Goal: Task Accomplishment & Management: Complete application form

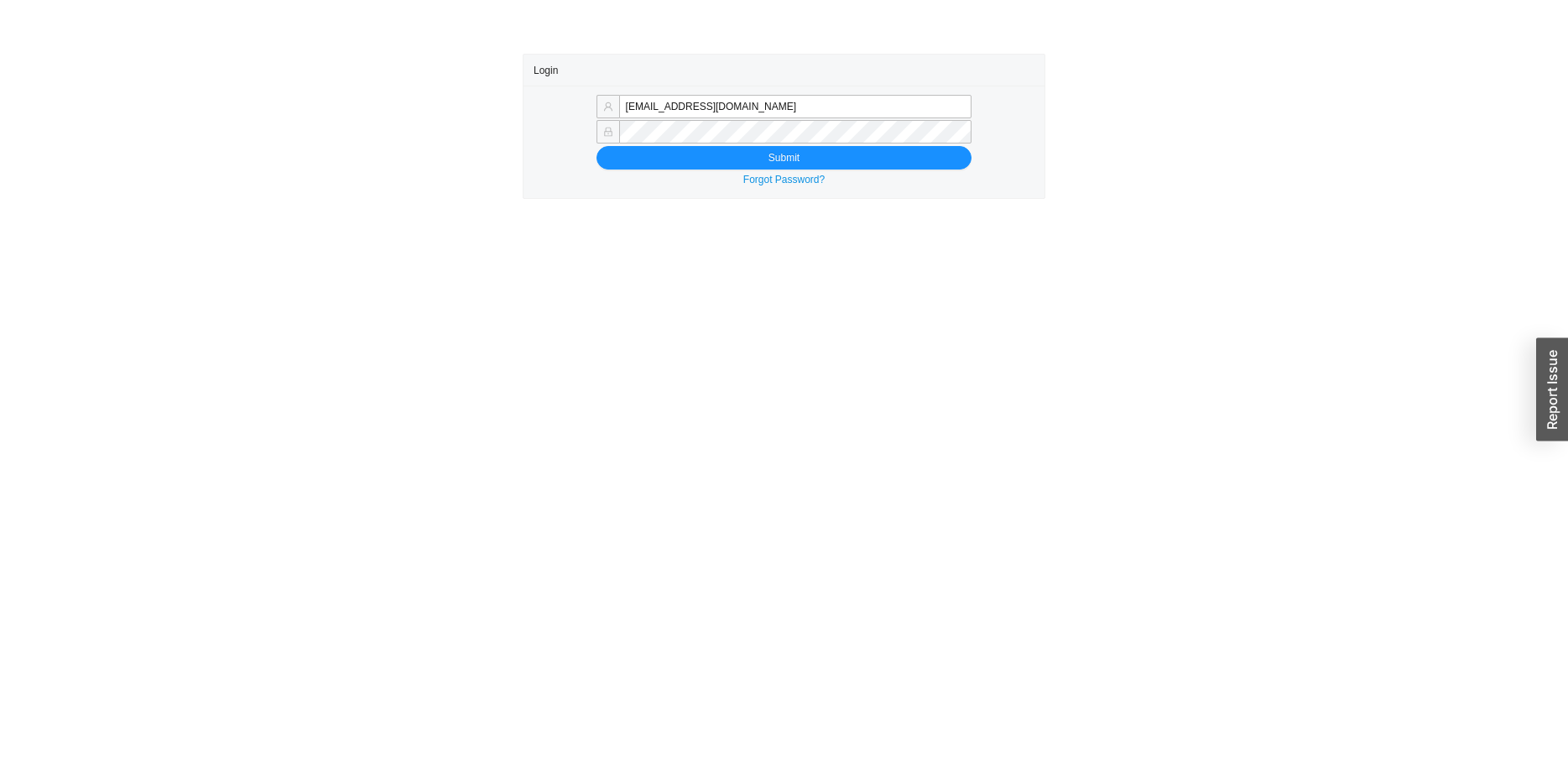
type input "zehavae@homeandstone.com"
click at [640, 162] on button "Submit" at bounding box center [784, 157] width 376 height 23
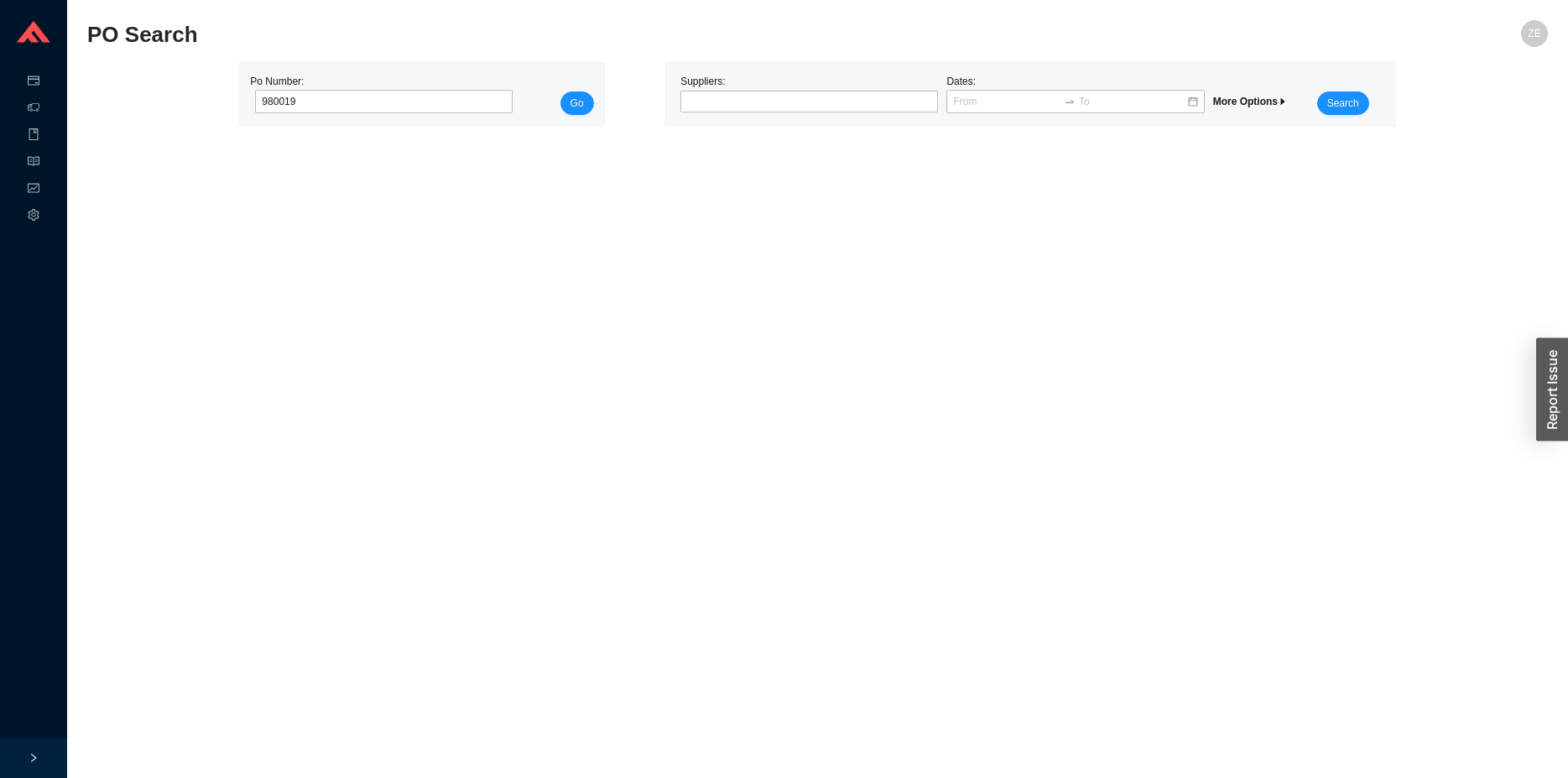
type input "980019"
click button "Go" at bounding box center [577, 102] width 33 height 23
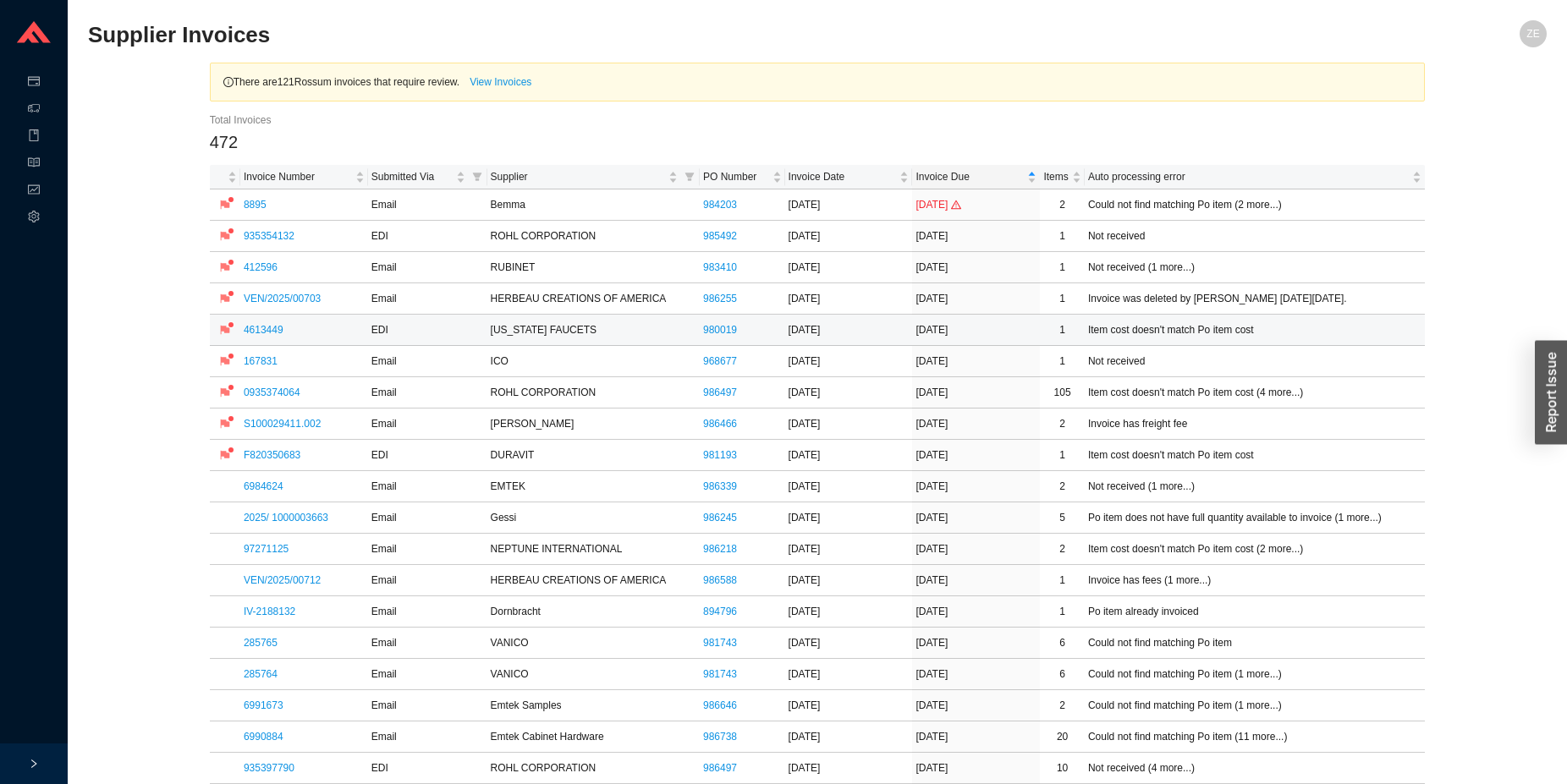
click at [255, 328] on link "4613449" at bounding box center [263, 329] width 40 height 12
click at [264, 331] on link "4613449" at bounding box center [263, 329] width 40 height 12
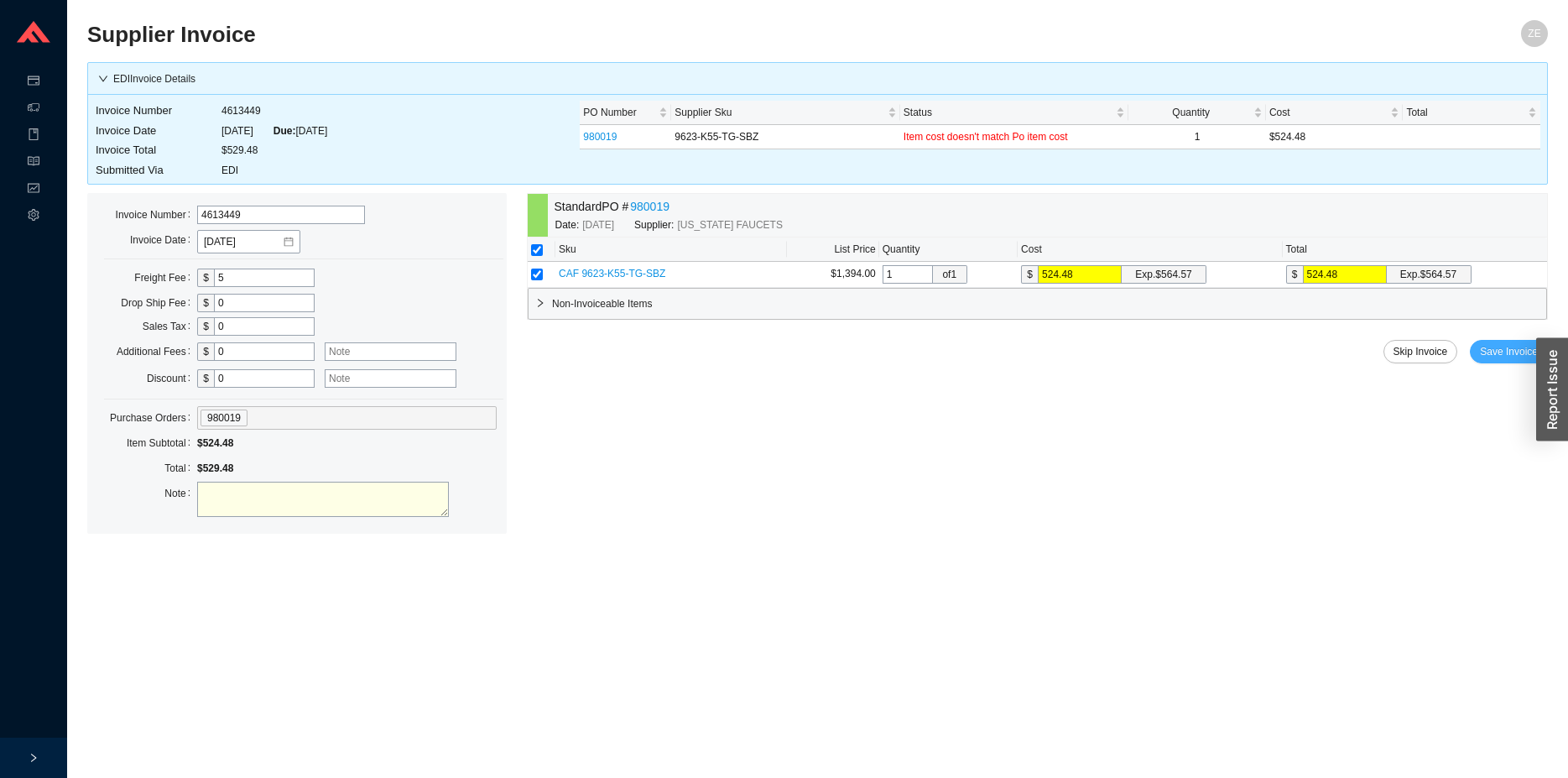
click at [1502, 352] on span "Save Invoice" at bounding box center [1509, 352] width 58 height 17
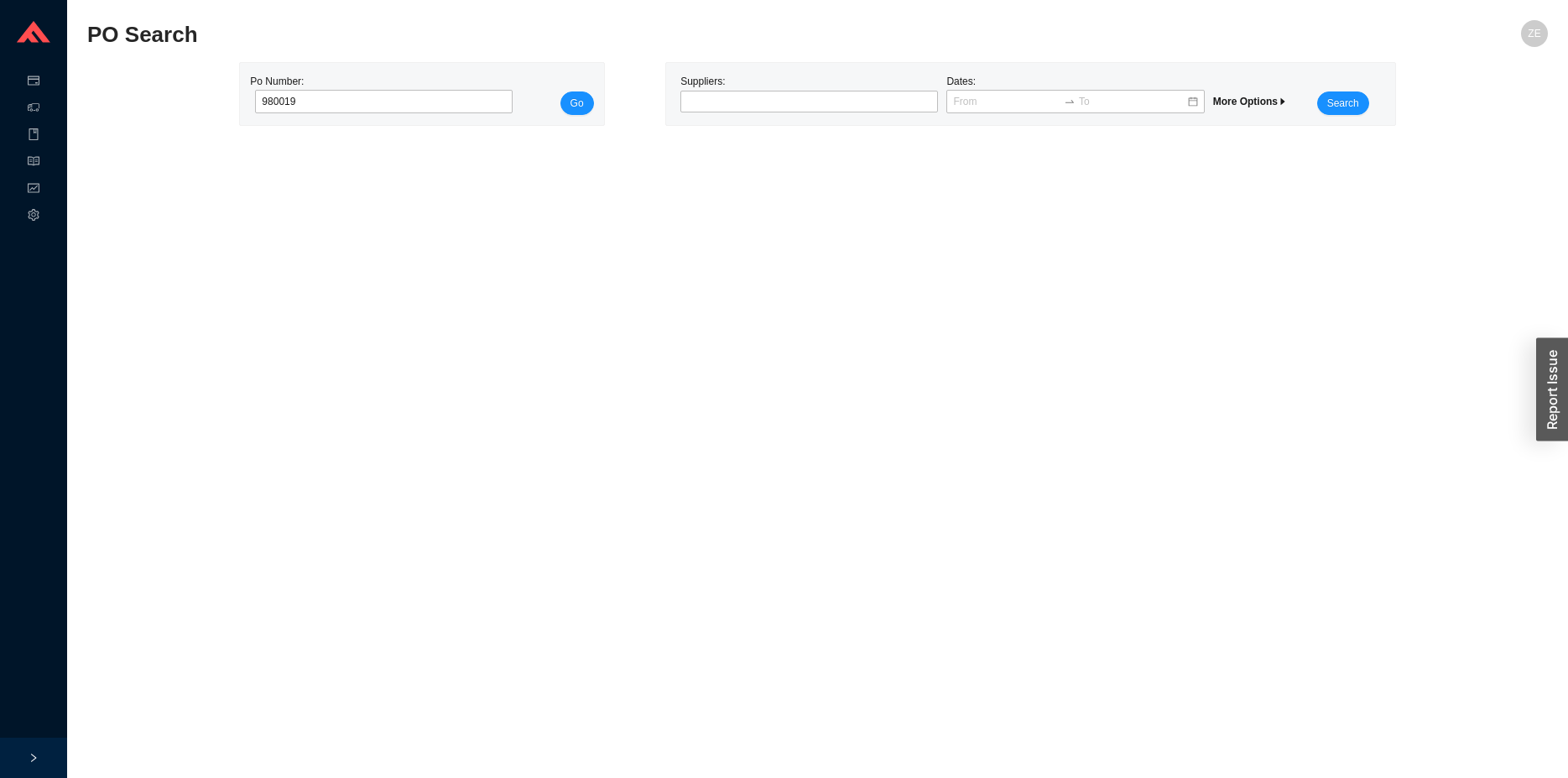
type input "980019"
click at [560, 91] on button "Go" at bounding box center [577, 102] width 33 height 23
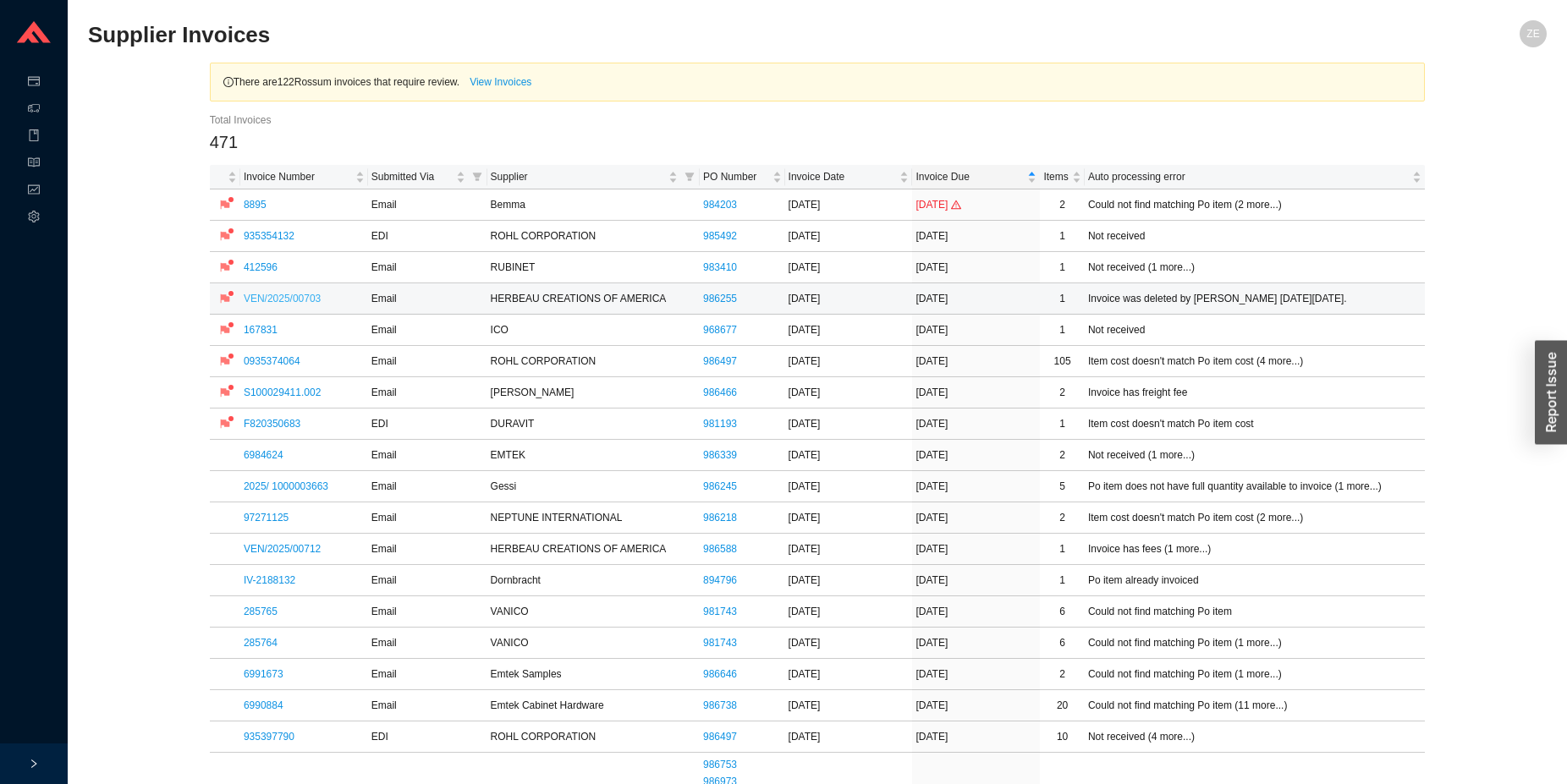
click at [263, 296] on link "VEN/2025/00703" at bounding box center [282, 299] width 77 height 12
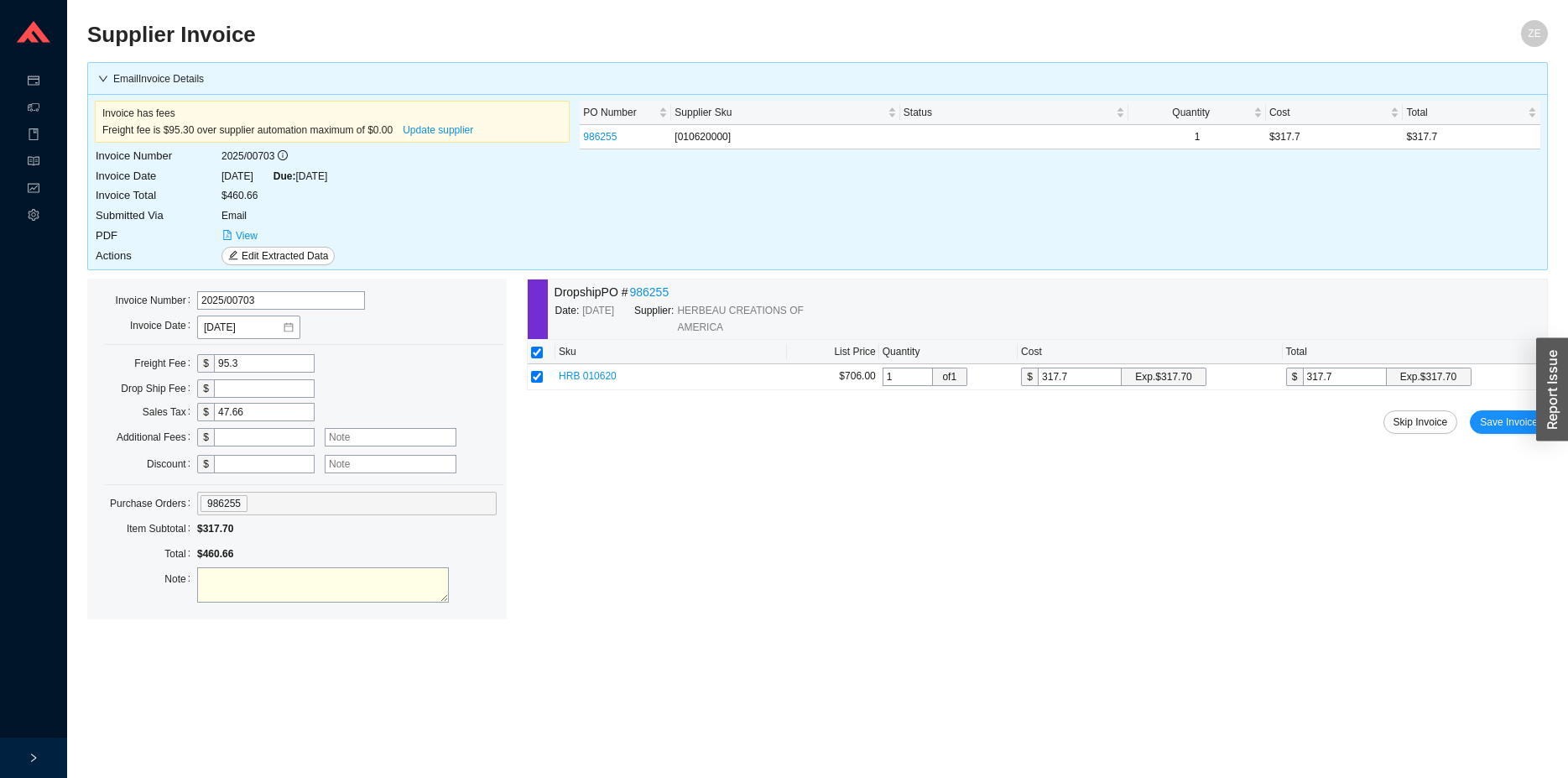
click at [263, 582] on textarea at bounding box center [323, 585] width 252 height 35
drag, startPoint x: 258, startPoint y: 421, endPoint x: 193, endPoint y: 413, distance: 65.5
click at [166, 417] on div "Sales Tax $ 47.66" at bounding box center [296, 412] width 400 height 23
drag, startPoint x: 266, startPoint y: 411, endPoint x: 200, endPoint y: 436, distance: 70.6
click at [214, 411] on input "47.66" at bounding box center [264, 412] width 101 height 18
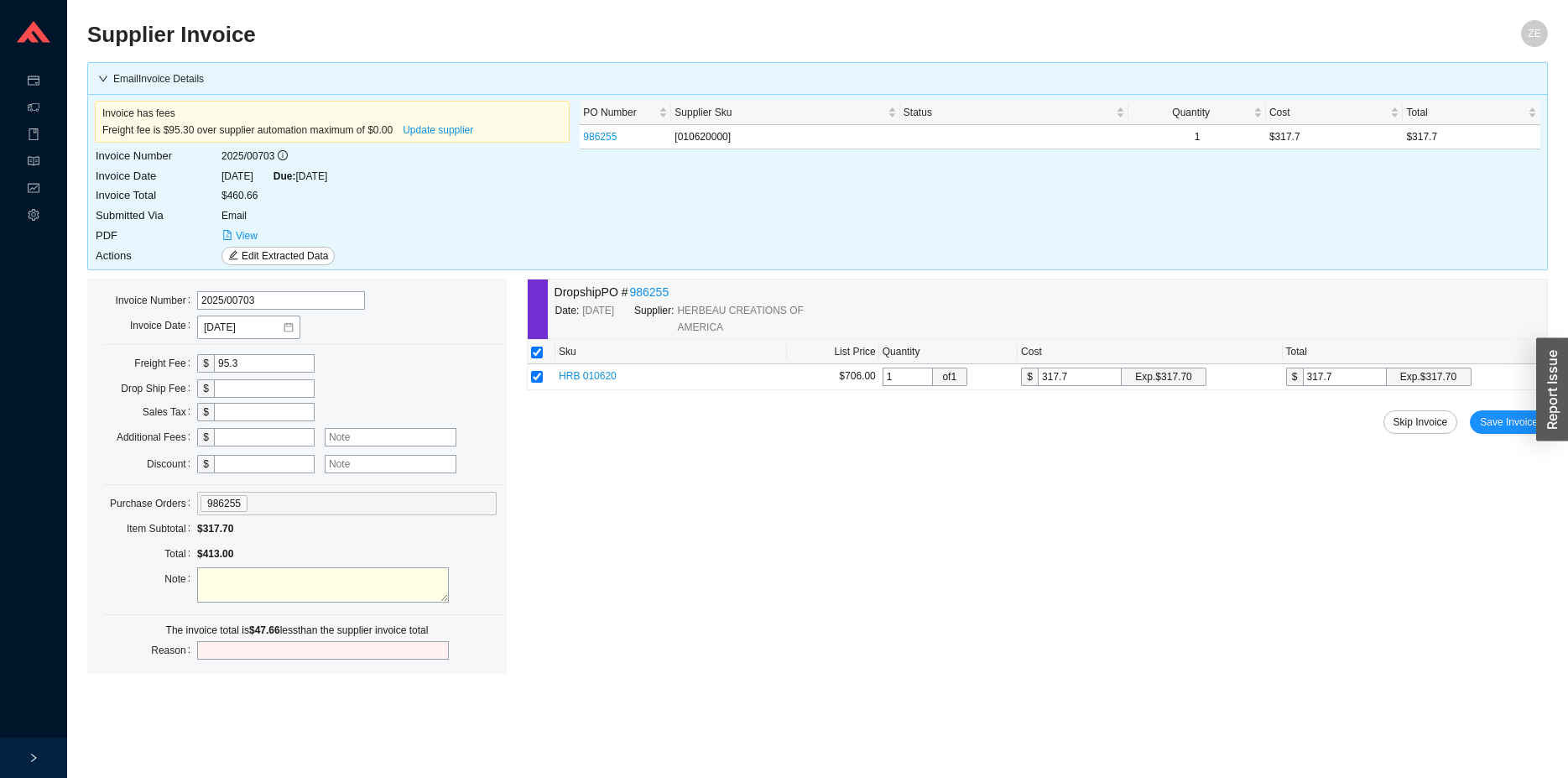
drag, startPoint x: 230, startPoint y: 443, endPoint x: 250, endPoint y: 441, distance: 20.1
click at [231, 441] on input "text" at bounding box center [264, 437] width 101 height 18
type input "47.66"
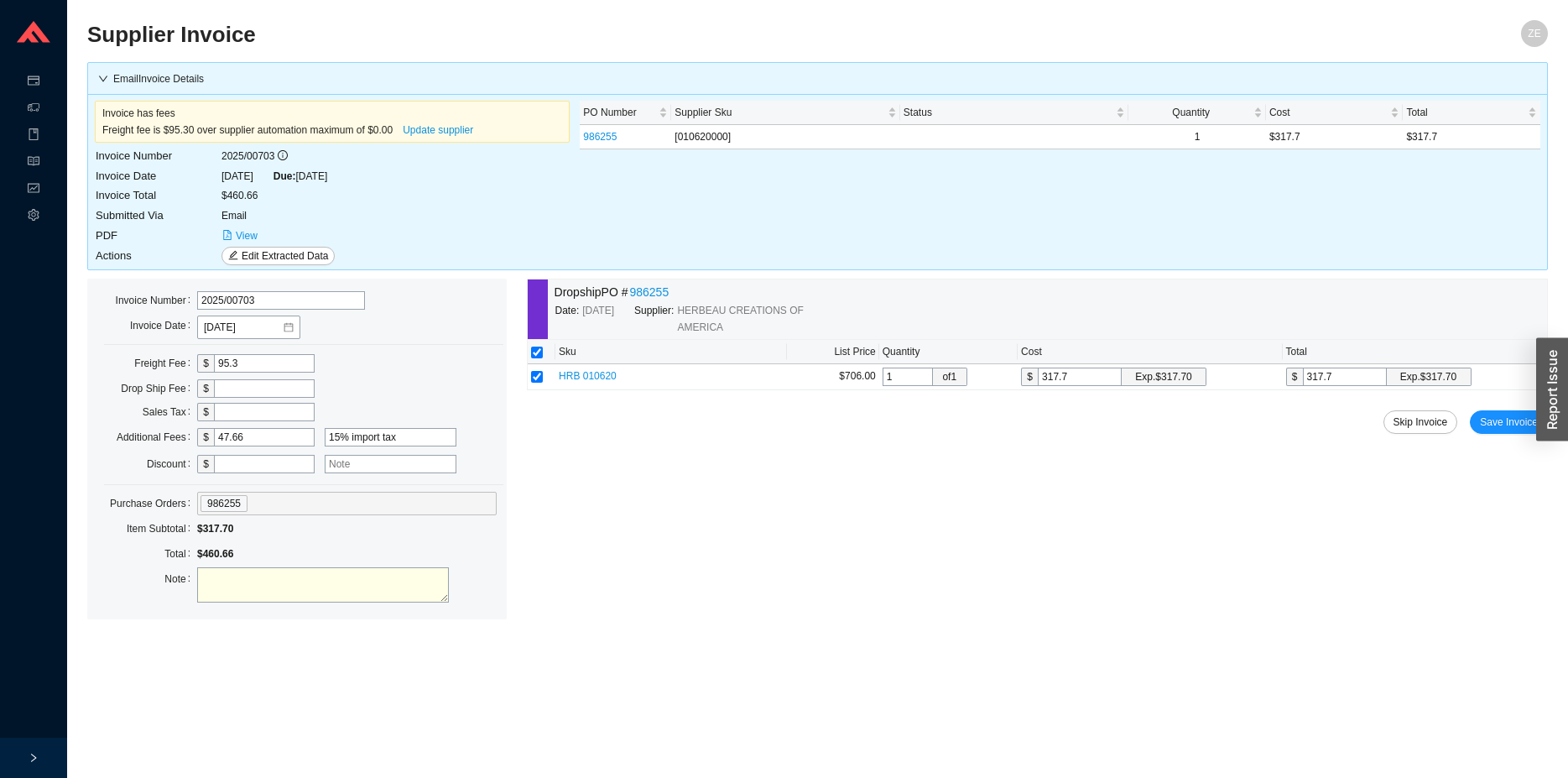
type input "15% import tax"
click at [386, 580] on textarea at bounding box center [323, 585] width 252 height 35
type textarea "tariff ok per [PERSON_NAME]/[PERSON_NAME] l"
click at [1500, 423] on span "Save Invoice" at bounding box center [1509, 422] width 58 height 17
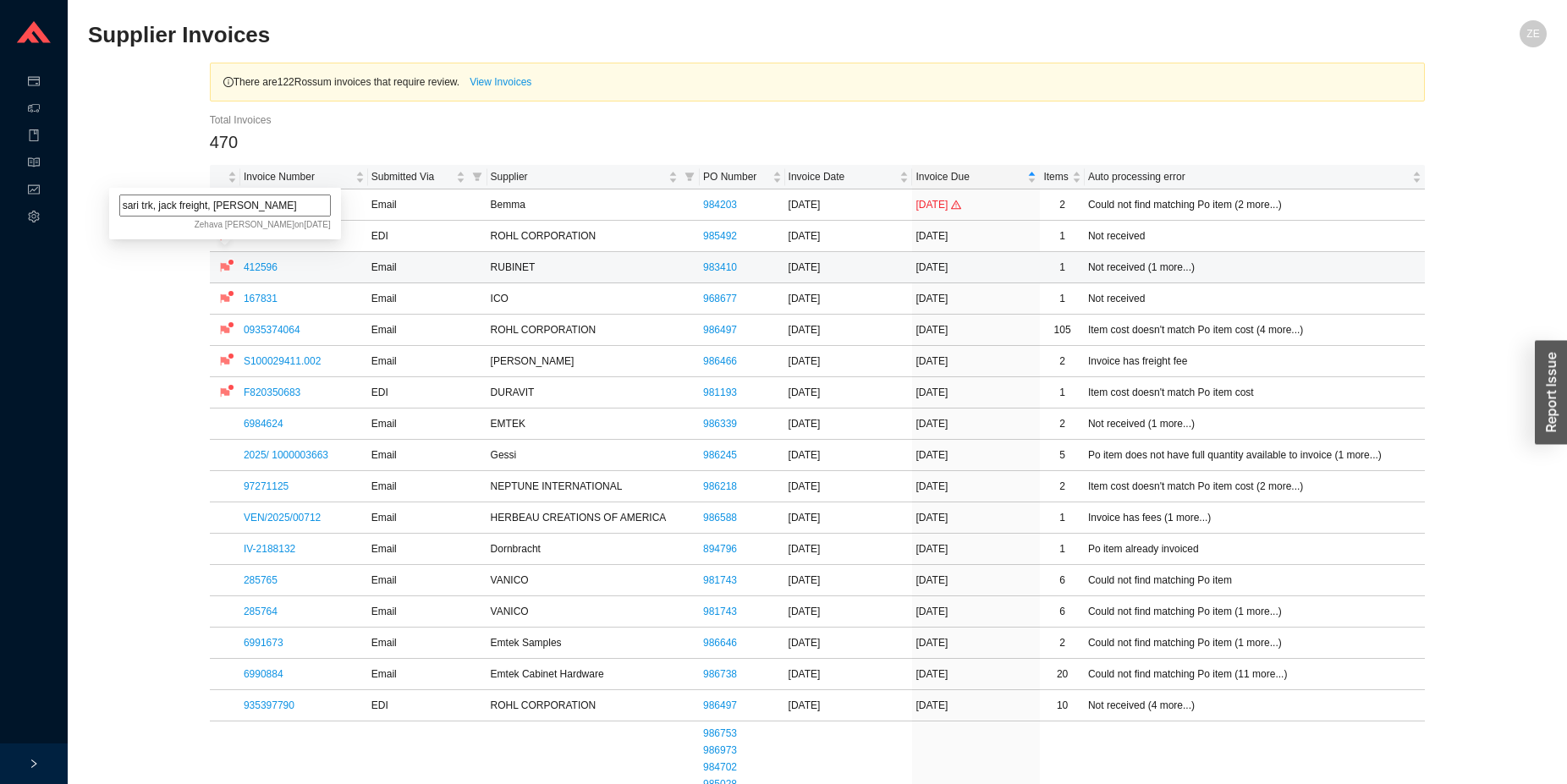
click at [261, 213] on input "sari trk, jack freight, [PERSON_NAME]" at bounding box center [224, 206] width 211 height 22
type input "sari trk, jack freight, [PERSON_NAME], [PERSON_NAME]"
